Goal: Transaction & Acquisition: Purchase product/service

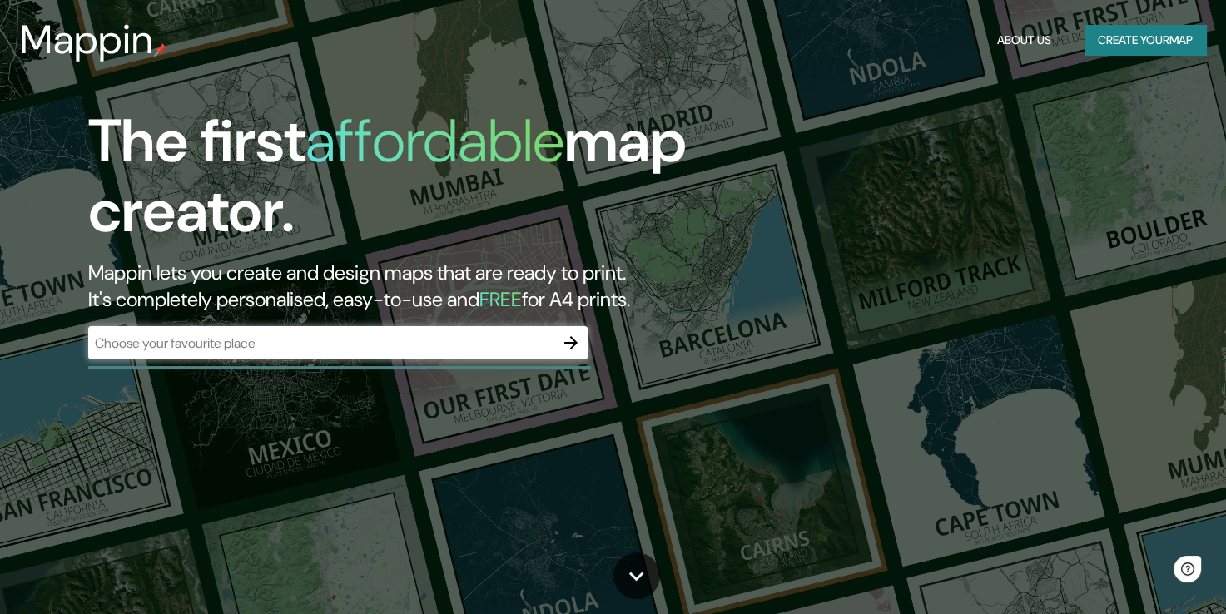
click at [489, 330] on div "​" at bounding box center [337, 342] width 499 height 33
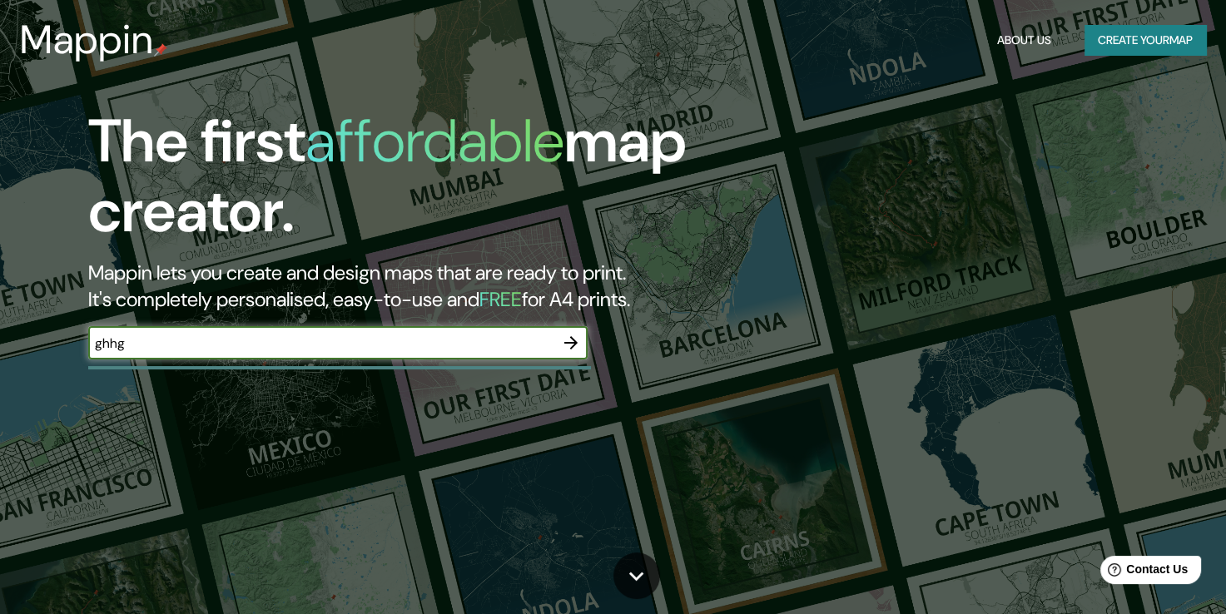
type input "ghhg"
drag, startPoint x: 552, startPoint y: 348, endPoint x: 563, endPoint y: 341, distance: 12.7
click at [552, 343] on input "ghhg" at bounding box center [321, 343] width 466 height 19
click at [558, 342] on button "button" at bounding box center [570, 342] width 33 height 33
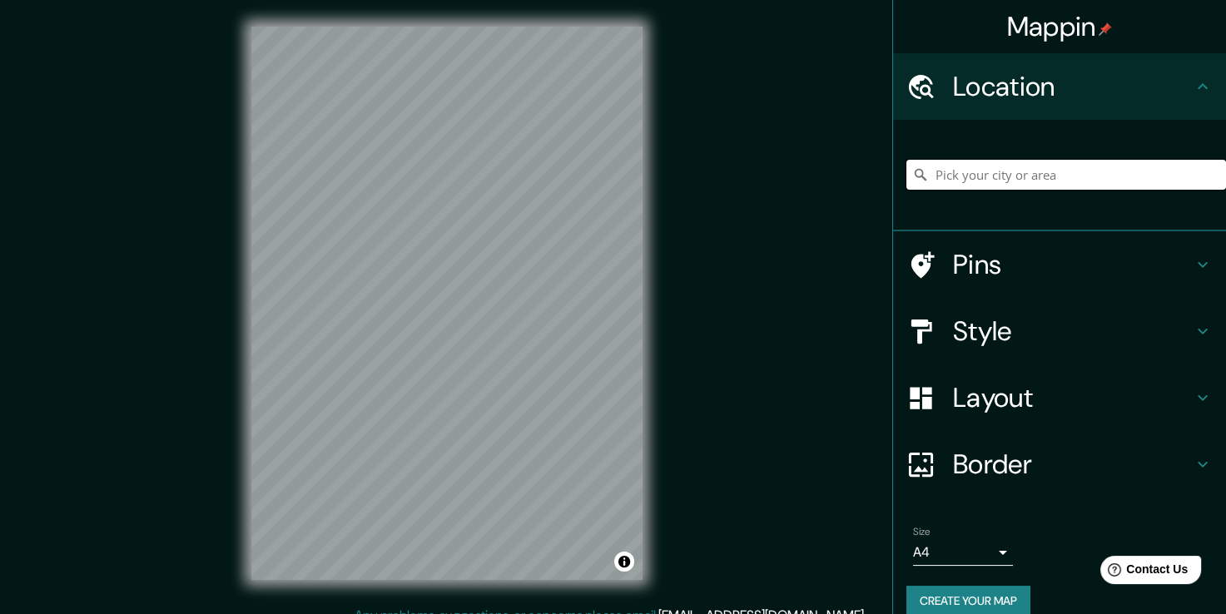
click at [1046, 181] on input "Pick your city or area" at bounding box center [1067, 175] width 320 height 30
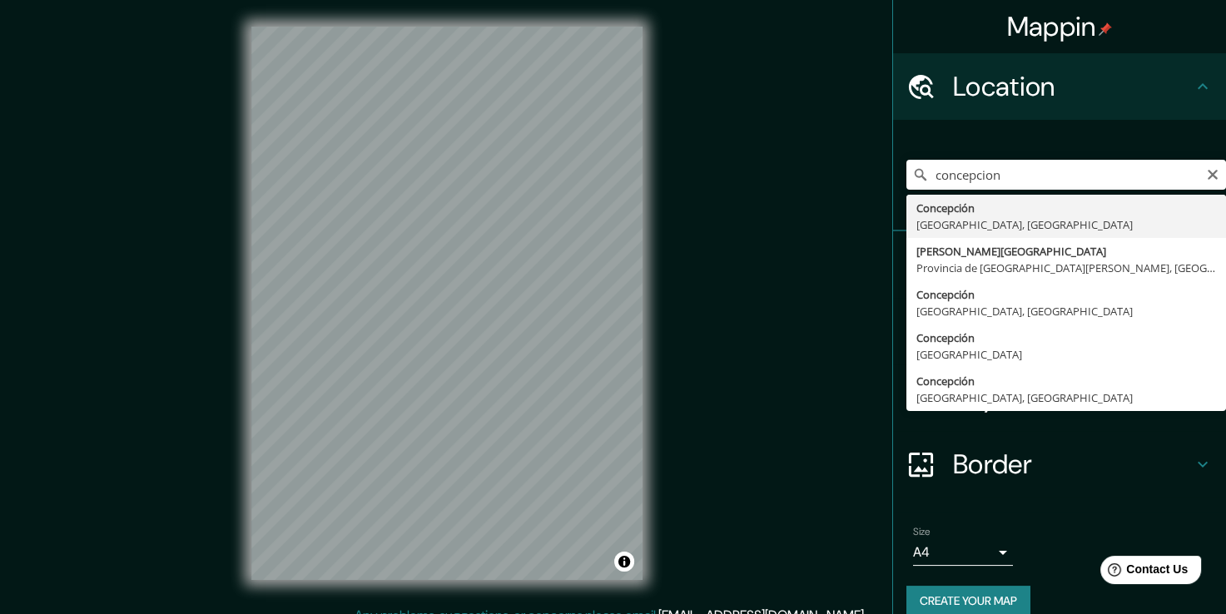
type input "[GEOGRAPHIC_DATA], [GEOGRAPHIC_DATA], [GEOGRAPHIC_DATA]"
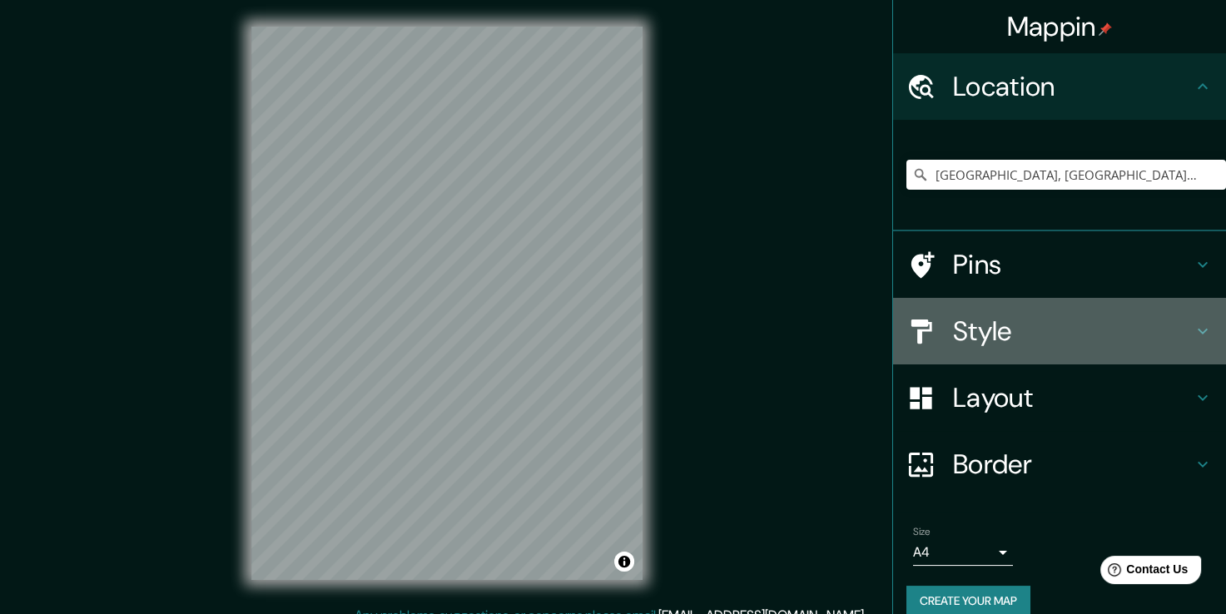
click at [1071, 345] on h4 "Style" at bounding box center [1073, 331] width 240 height 33
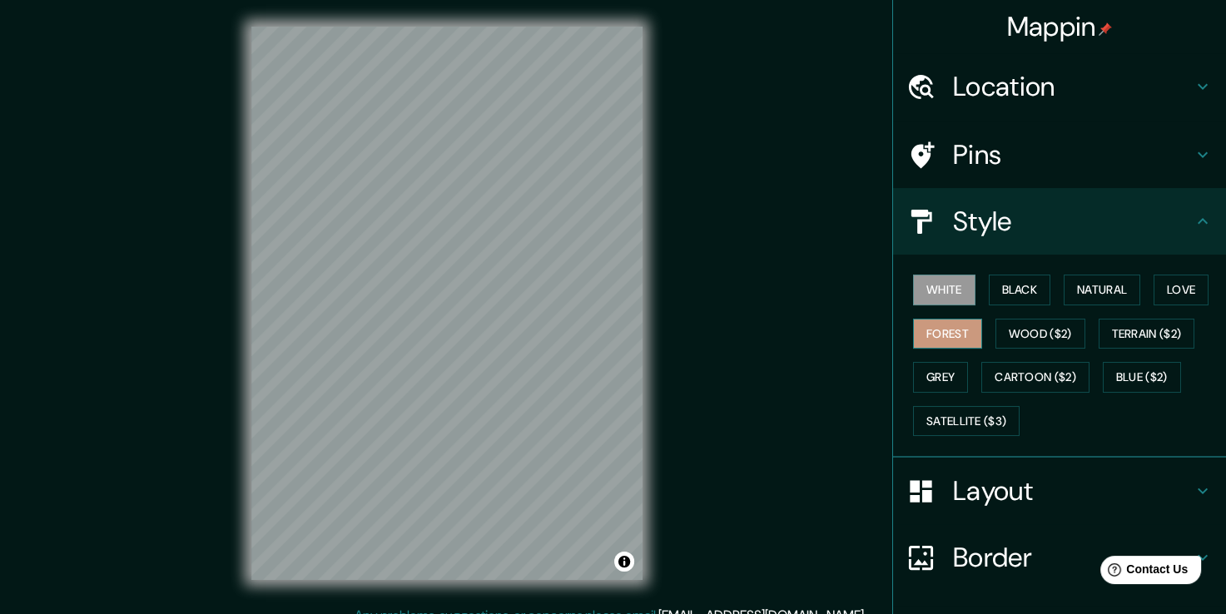
click at [932, 331] on button "Forest" at bounding box center [947, 334] width 69 height 31
click at [995, 286] on button "Black" at bounding box center [1020, 290] width 62 height 31
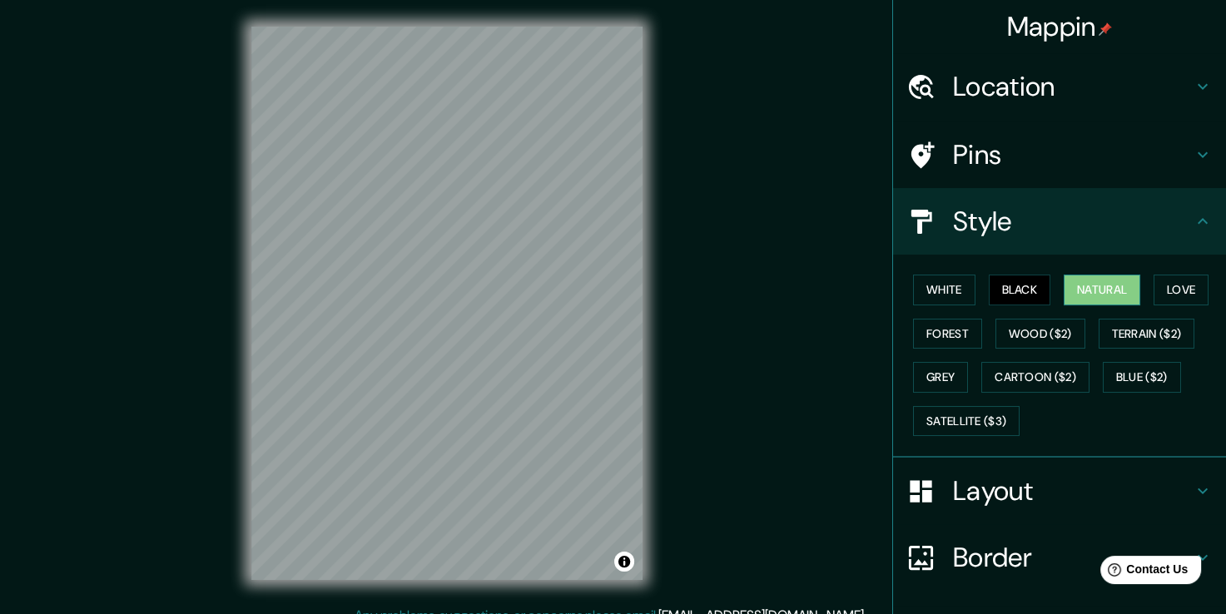
click at [1084, 285] on button "Natural" at bounding box center [1102, 290] width 77 height 31
click at [1162, 286] on button "Love" at bounding box center [1181, 290] width 55 height 31
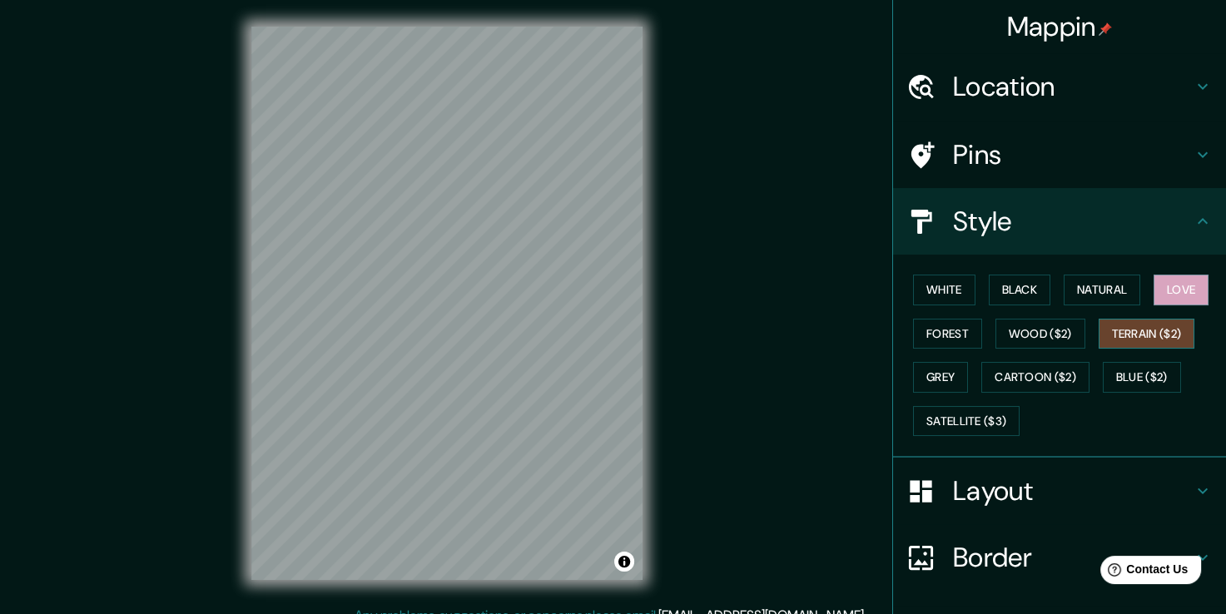
click at [1139, 326] on button "Terrain ($2)" at bounding box center [1147, 334] width 97 height 31
click at [946, 341] on button "Forest" at bounding box center [947, 334] width 69 height 31
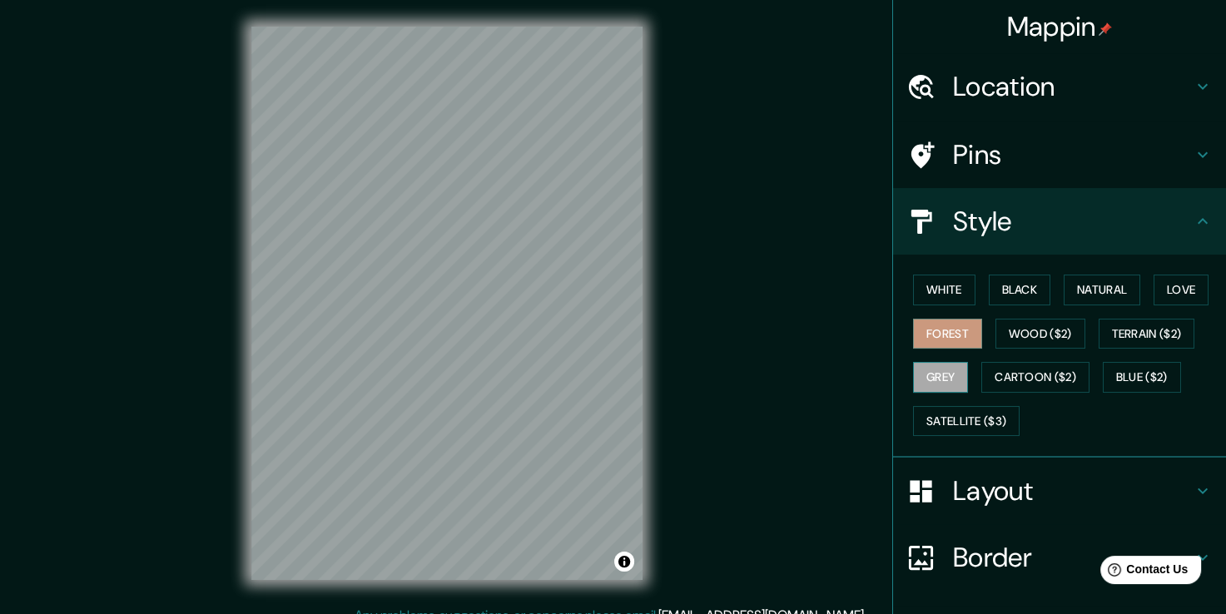
click at [948, 371] on button "Grey" at bounding box center [940, 377] width 55 height 31
click at [1017, 366] on button "Cartoon ($2)" at bounding box center [1035, 377] width 108 height 31
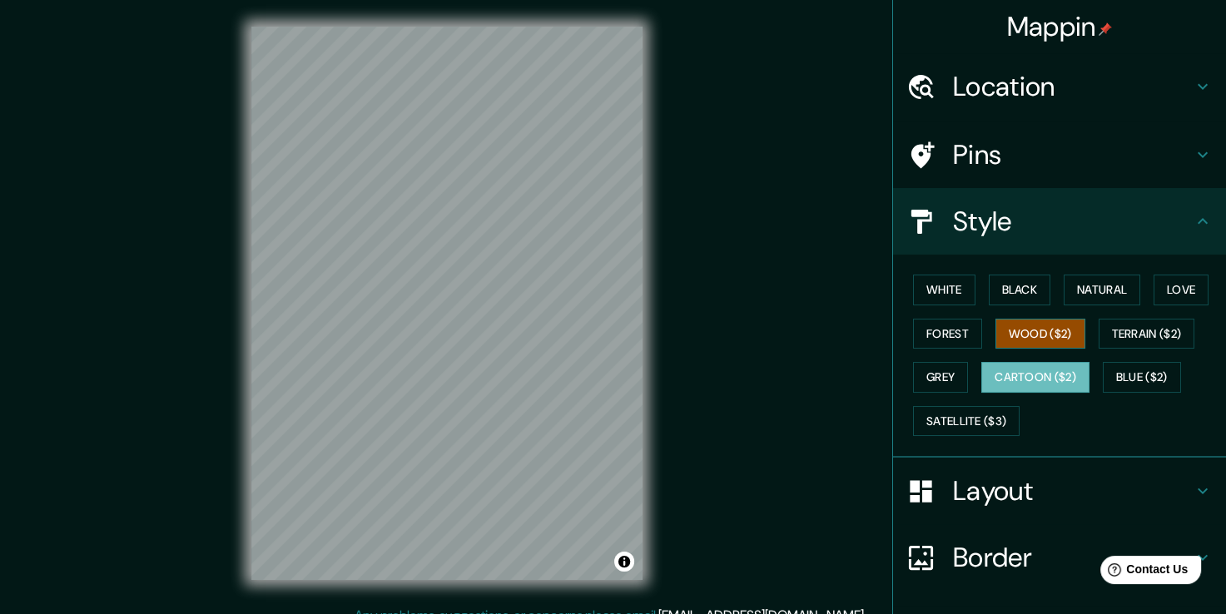
click at [1034, 344] on button "Wood ($2)" at bounding box center [1041, 334] width 90 height 31
click at [998, 415] on button "Satellite ($3)" at bounding box center [966, 421] width 107 height 31
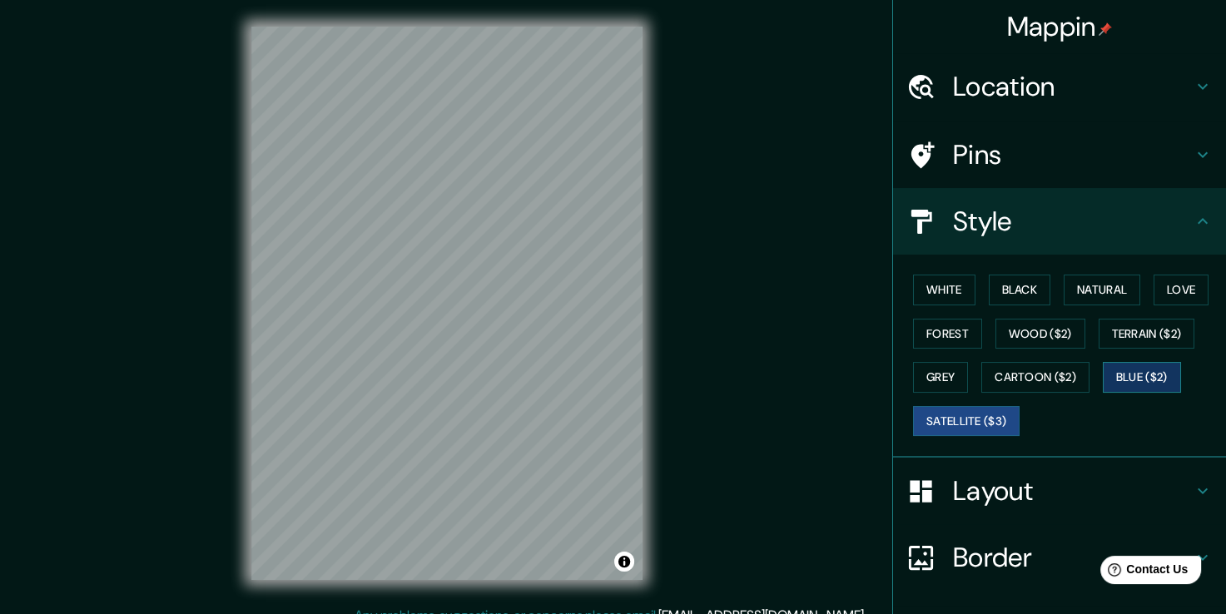
click at [1140, 371] on button "Blue ($2)" at bounding box center [1142, 377] width 78 height 31
click at [1069, 384] on button "Cartoon ($2)" at bounding box center [1035, 377] width 108 height 31
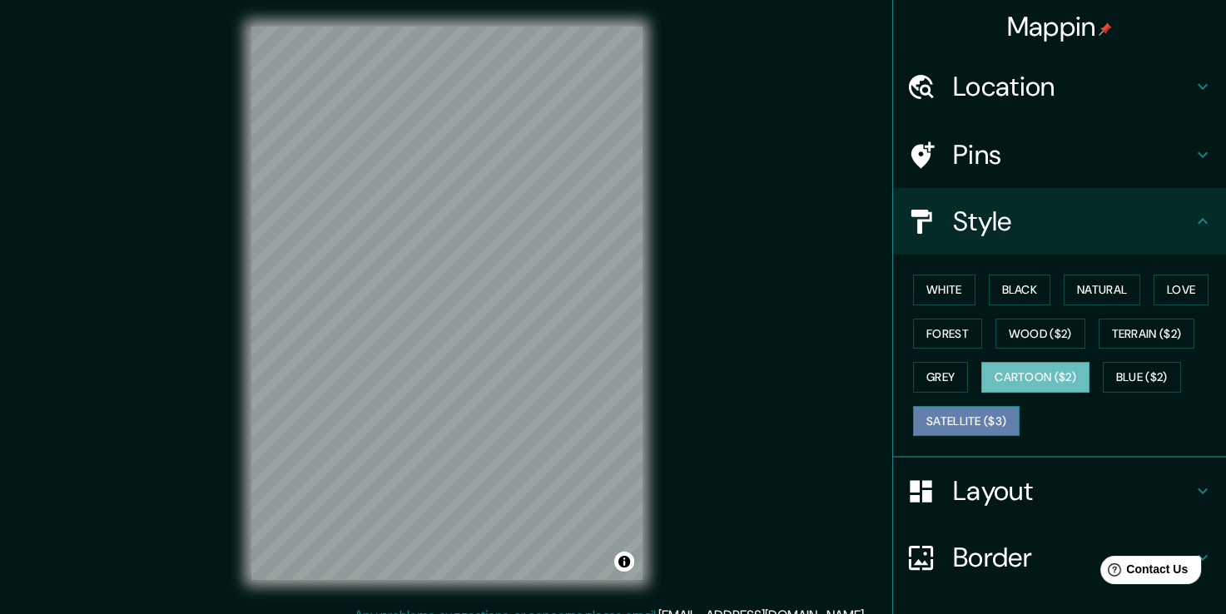
click at [1006, 415] on button "Satellite ($3)" at bounding box center [966, 421] width 107 height 31
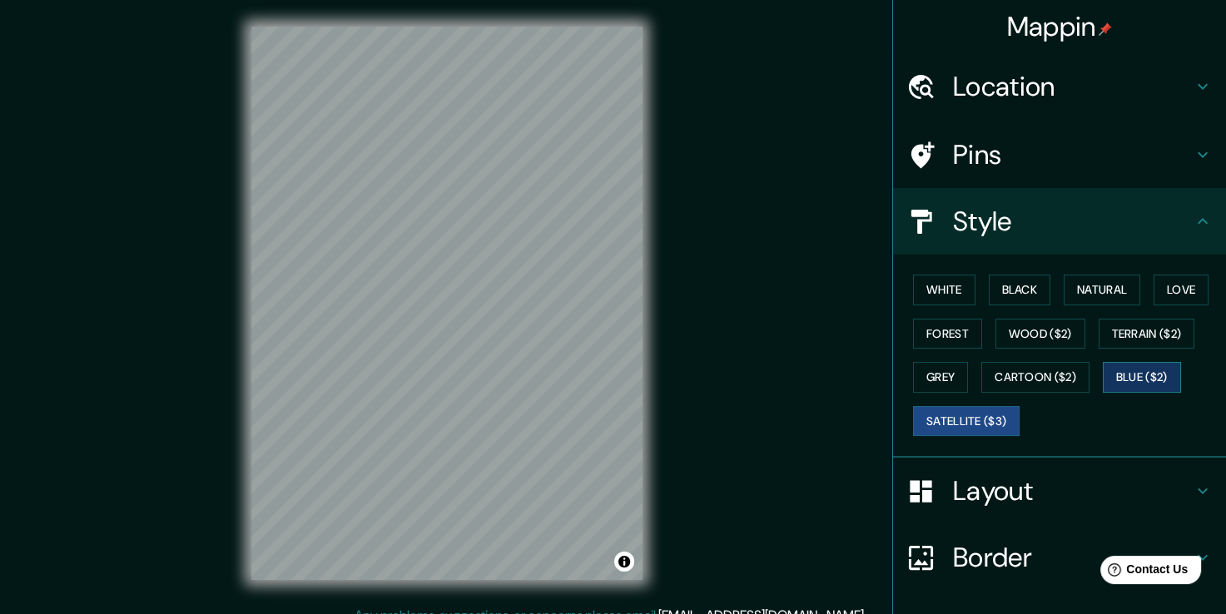
click at [1169, 378] on button "Blue ($2)" at bounding box center [1142, 377] width 78 height 31
click at [962, 298] on button "White" at bounding box center [944, 290] width 62 height 31
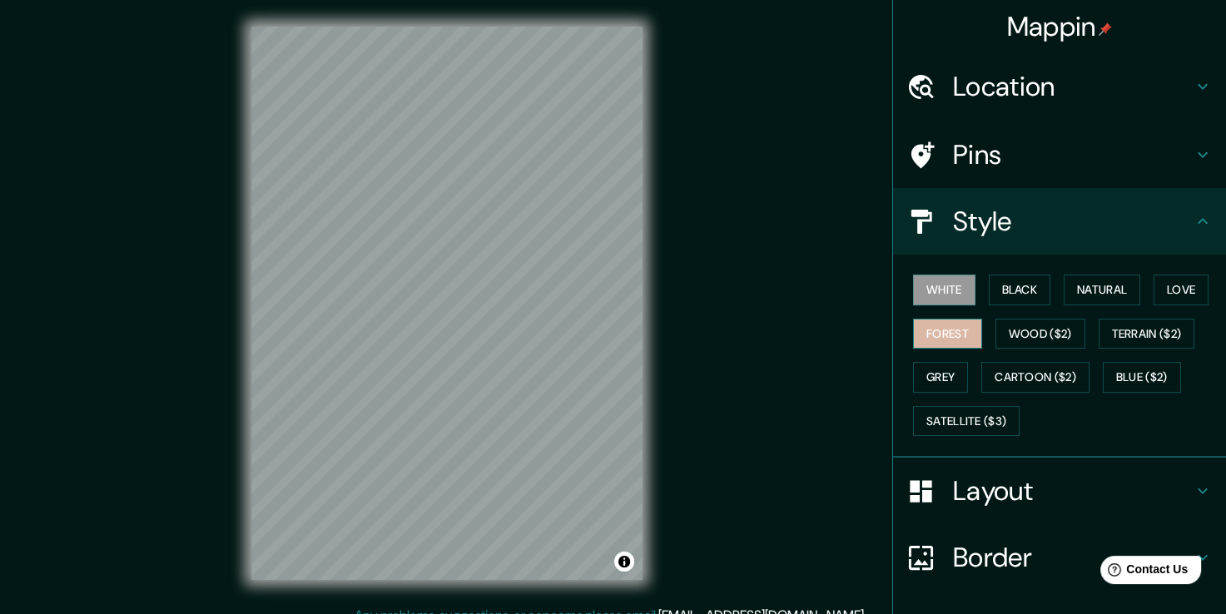
click at [964, 327] on button "Forest" at bounding box center [947, 334] width 69 height 31
click at [1016, 291] on button "Black" at bounding box center [1020, 290] width 62 height 31
click at [178, 244] on div "Mappin Location [GEOGRAPHIC_DATA], [GEOGRAPHIC_DATA], [GEOGRAPHIC_DATA] Pins St…" at bounding box center [613, 316] width 1226 height 633
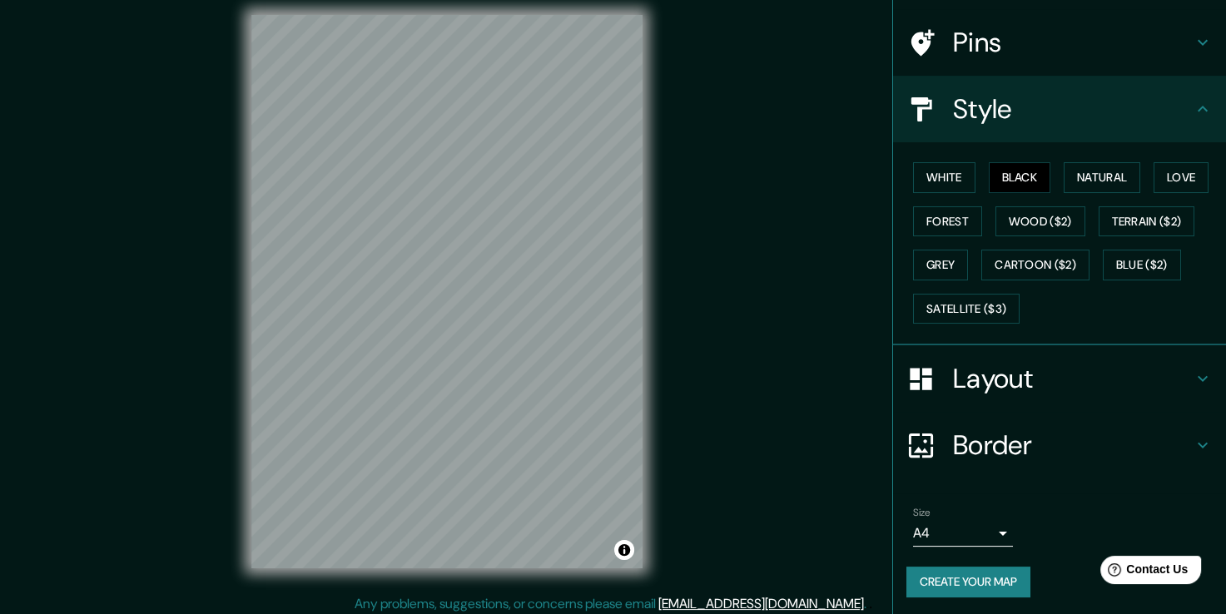
scroll to position [18, 0]
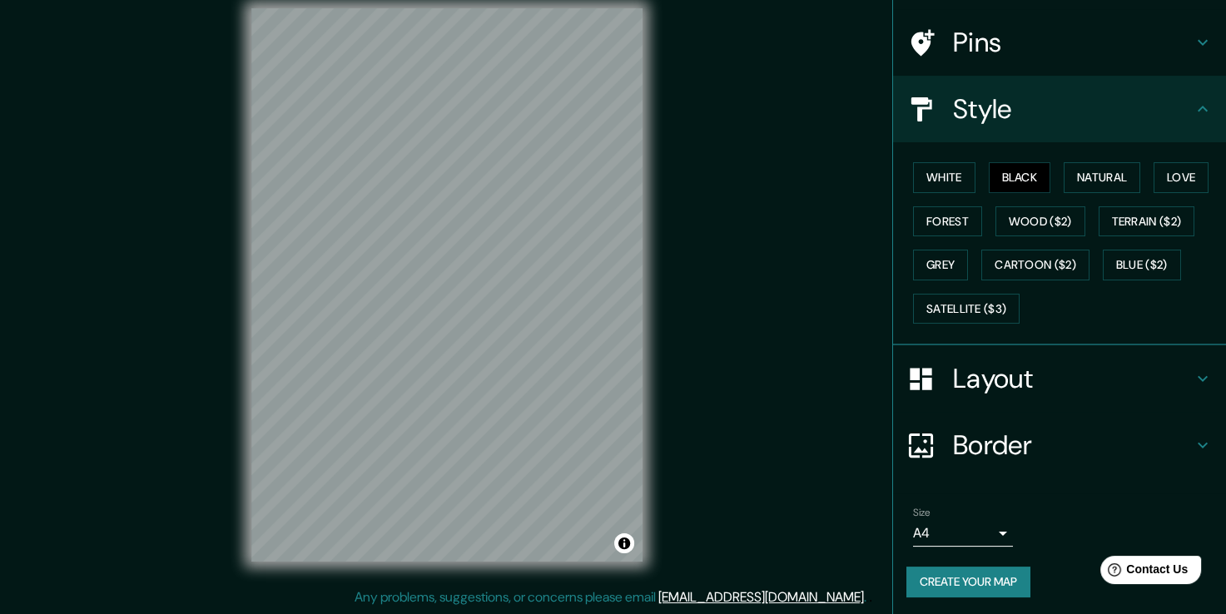
click at [978, 534] on body "Mappin Location [GEOGRAPHIC_DATA], [GEOGRAPHIC_DATA], [GEOGRAPHIC_DATA] Pins St…" at bounding box center [613, 289] width 1226 height 614
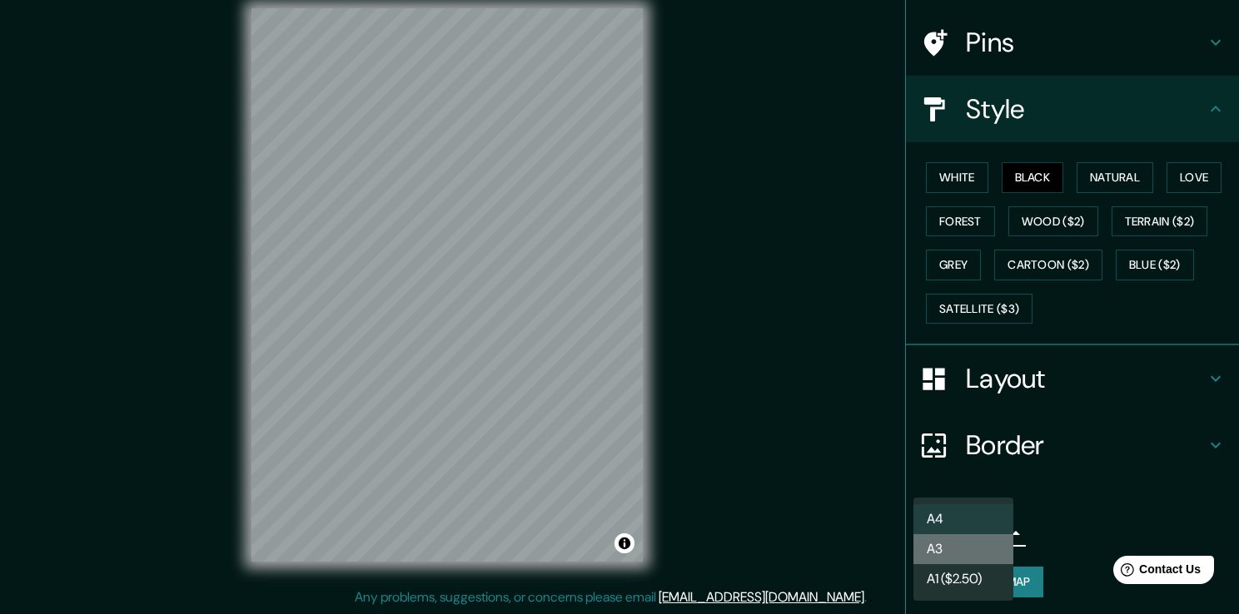
click at [974, 551] on li "A3" at bounding box center [963, 549] width 100 height 30
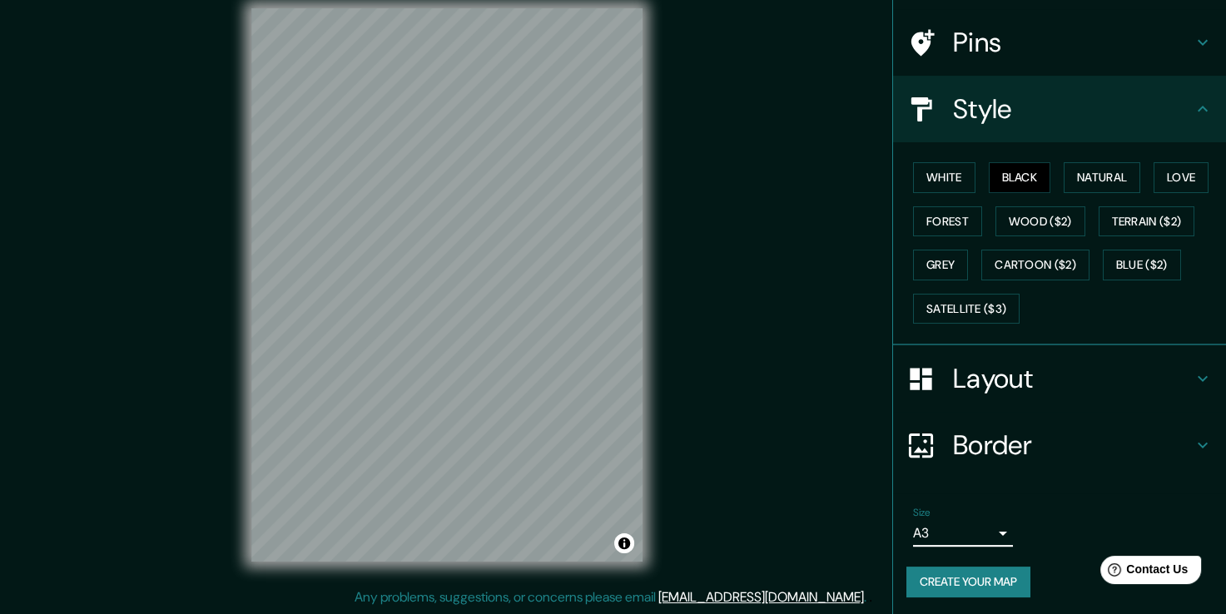
click at [956, 534] on body "Mappin Location [GEOGRAPHIC_DATA], [GEOGRAPHIC_DATA], [GEOGRAPHIC_DATA] Pins St…" at bounding box center [613, 289] width 1226 height 614
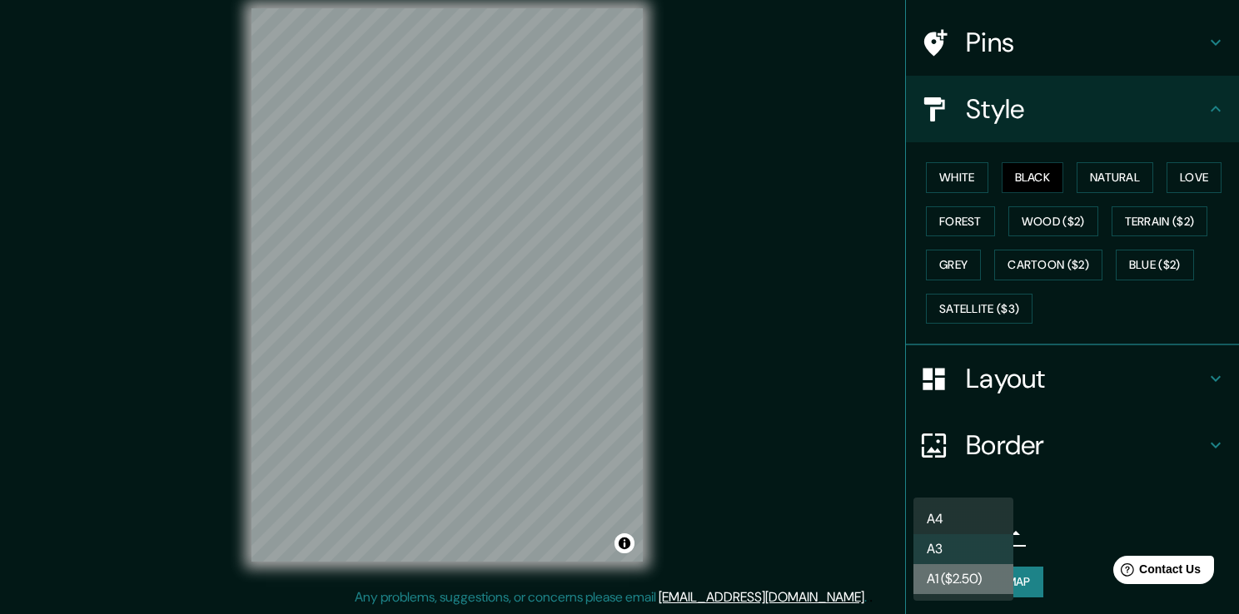
click at [968, 586] on li "A1 ($2.50)" at bounding box center [963, 579] width 100 height 30
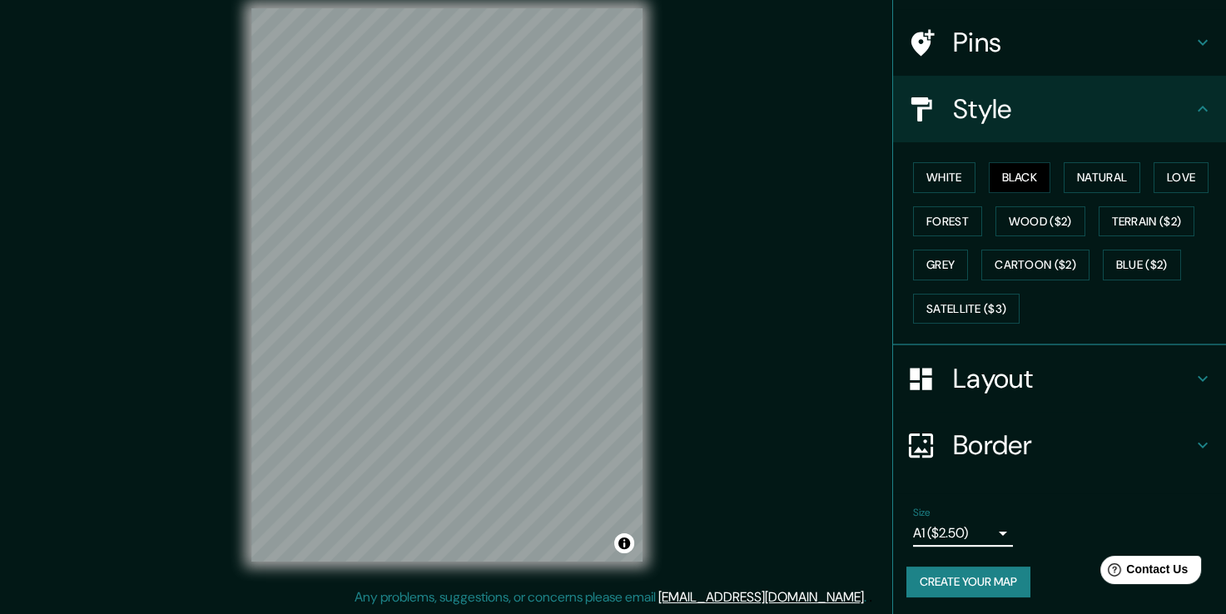
click at [949, 524] on body "Mappin Location [GEOGRAPHIC_DATA], [GEOGRAPHIC_DATA], [GEOGRAPHIC_DATA] Pins St…" at bounding box center [613, 289] width 1226 height 614
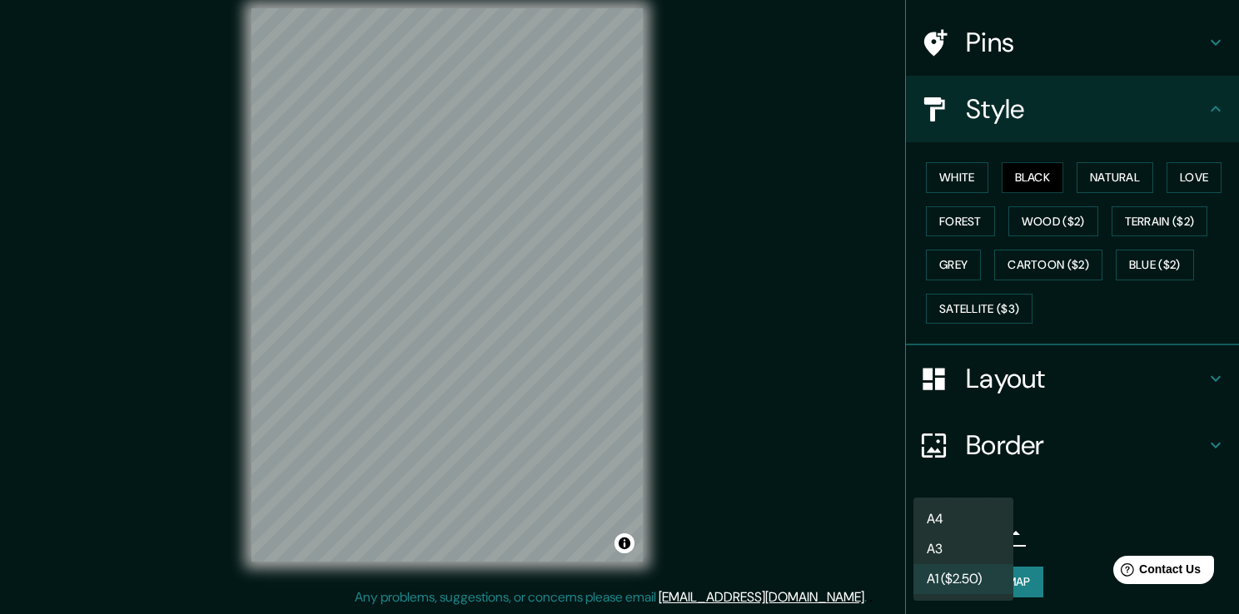
click at [981, 555] on li "A3" at bounding box center [963, 549] width 100 height 30
type input "a4"
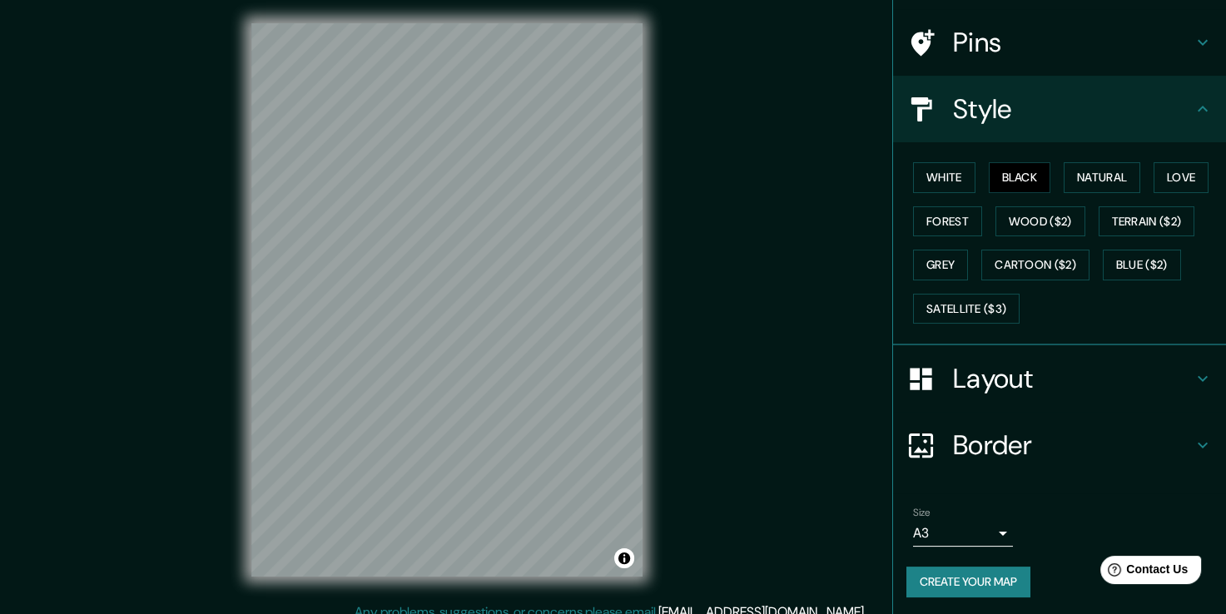
scroll to position [0, 0]
